Goal: Task Accomplishment & Management: Use online tool/utility

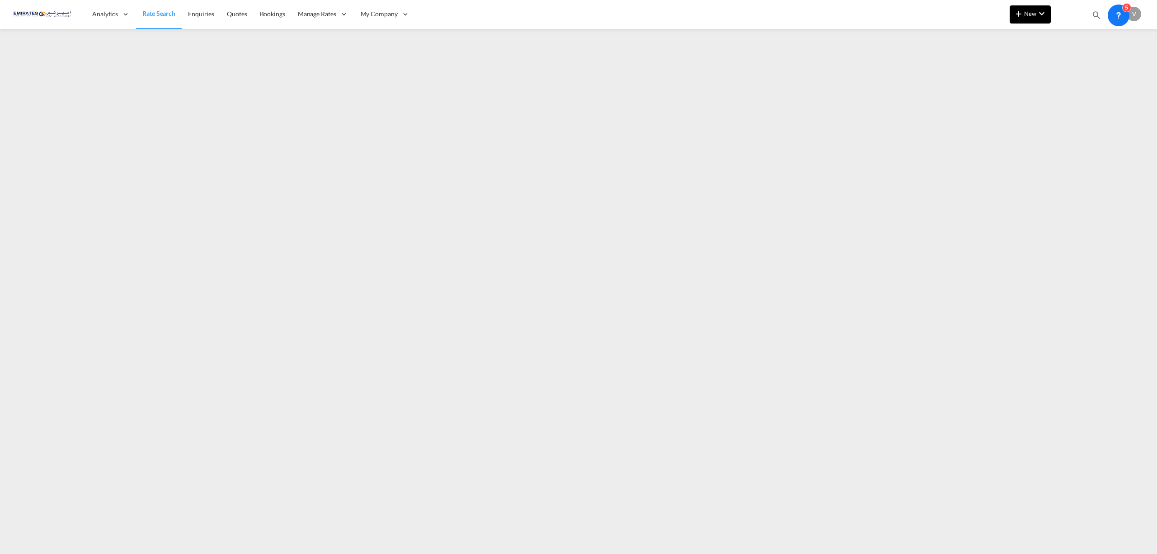
click at [1038, 13] on md-icon "icon-chevron-down" at bounding box center [1041, 13] width 11 height 11
click at [1080, 63] on div "Ratesheet" at bounding box center [1078, 67] width 33 height 23
click at [158, 14] on span "Rate Search" at bounding box center [158, 14] width 33 height 8
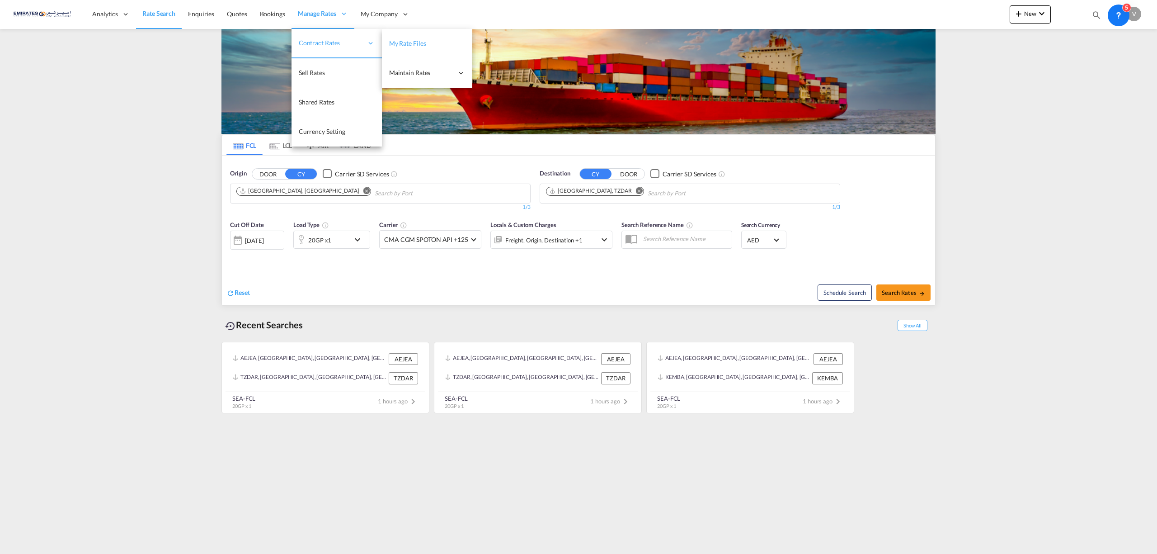
click at [398, 42] on span "My Rate Files" at bounding box center [407, 43] width 37 height 8
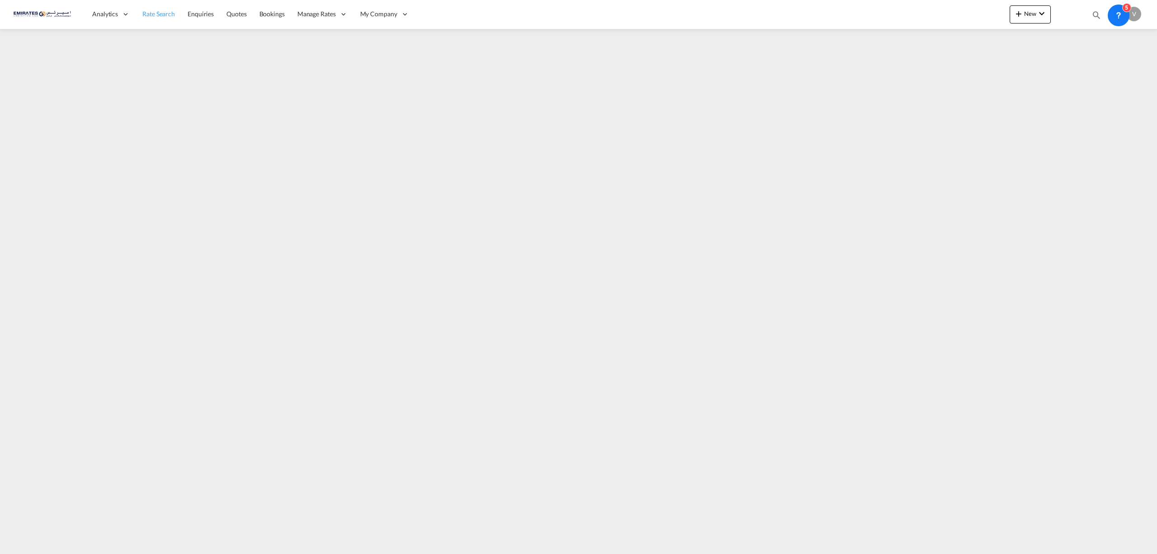
click at [153, 13] on span "Rate Search" at bounding box center [158, 14] width 33 height 8
